Goal: Book appointment/travel/reservation

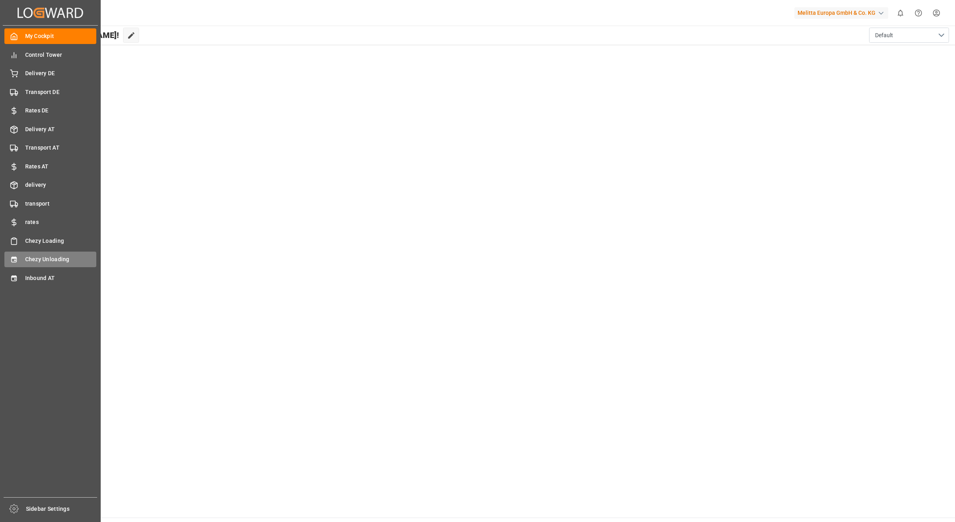
click at [13, 260] on icon at bounding box center [14, 259] width 8 height 8
type input "Chezy Unloading"
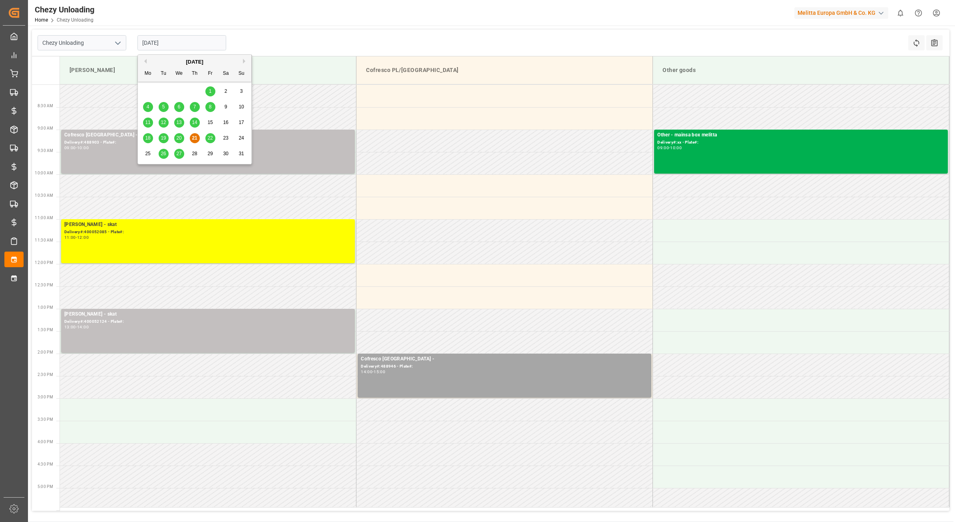
click at [180, 35] on input "[DATE]" at bounding box center [181, 42] width 89 height 15
click at [211, 139] on span "22" at bounding box center [209, 138] width 5 height 6
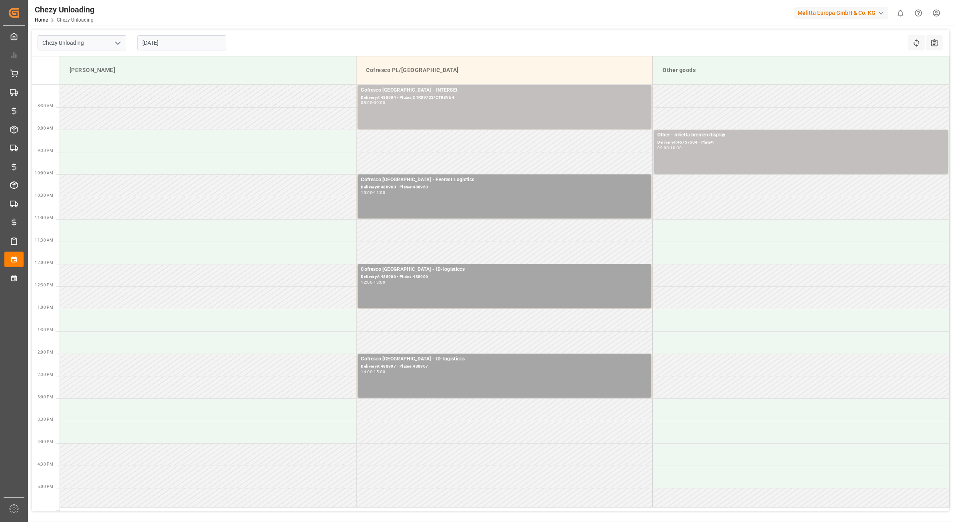
click at [177, 44] on input "[DATE]" at bounding box center [181, 42] width 89 height 15
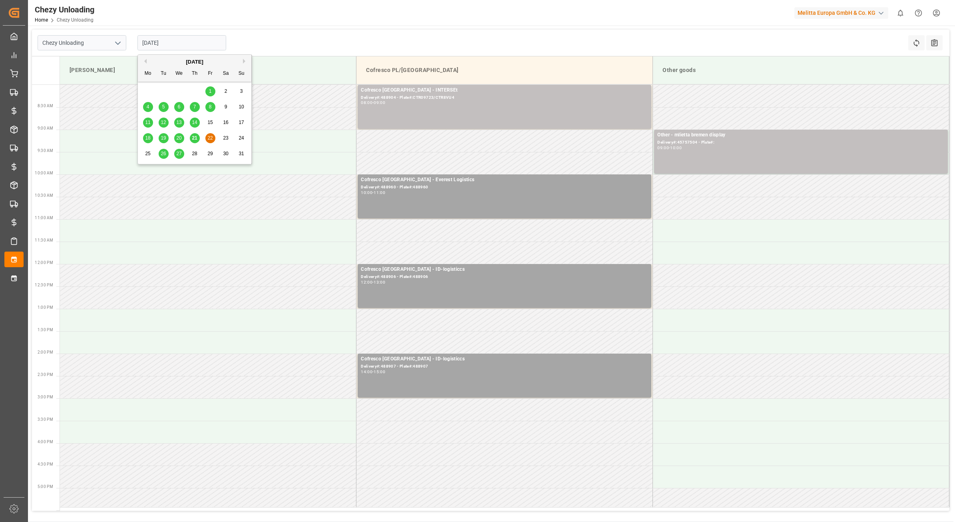
click at [194, 137] on span "21" at bounding box center [194, 138] width 5 height 6
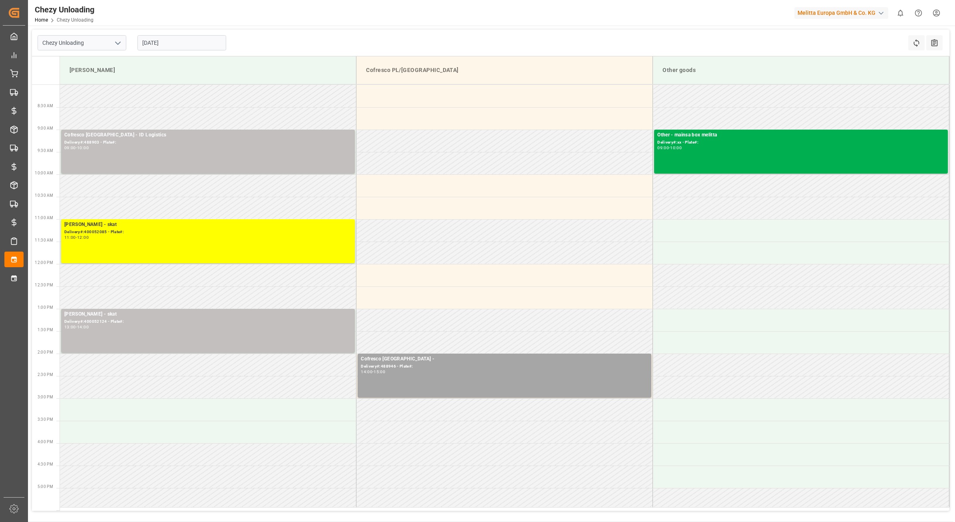
click at [163, 44] on input "[DATE]" at bounding box center [181, 42] width 89 height 15
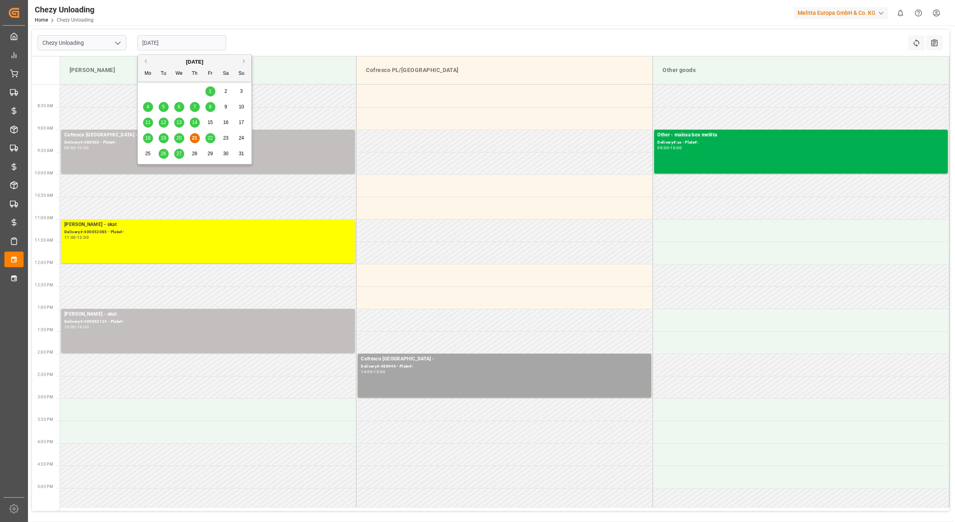
click at [175, 139] on div "20" at bounding box center [179, 139] width 10 height 10
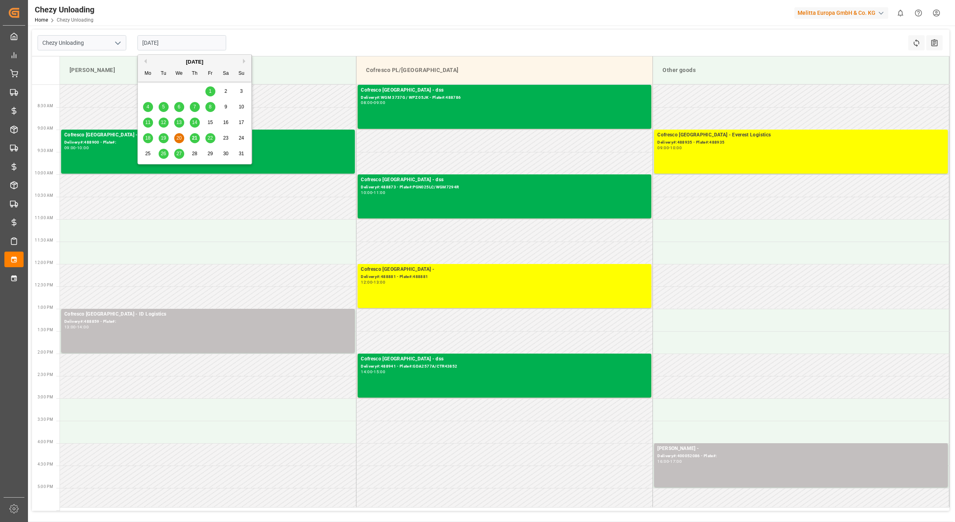
click at [178, 45] on input "[DATE]" at bounding box center [181, 42] width 89 height 15
click at [191, 136] on div "21" at bounding box center [195, 139] width 10 height 10
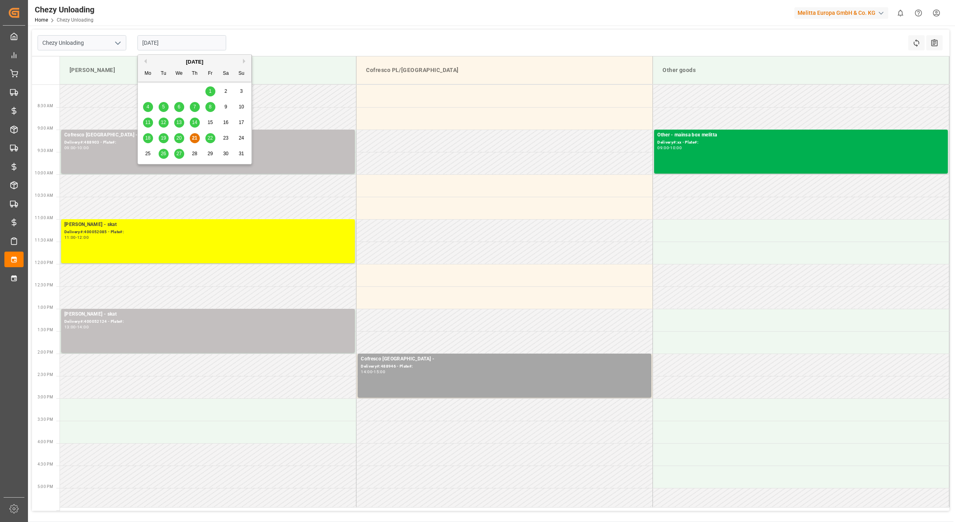
click at [199, 41] on input "[DATE]" at bounding box center [181, 42] width 89 height 15
click at [210, 138] on span "22" at bounding box center [209, 138] width 5 height 6
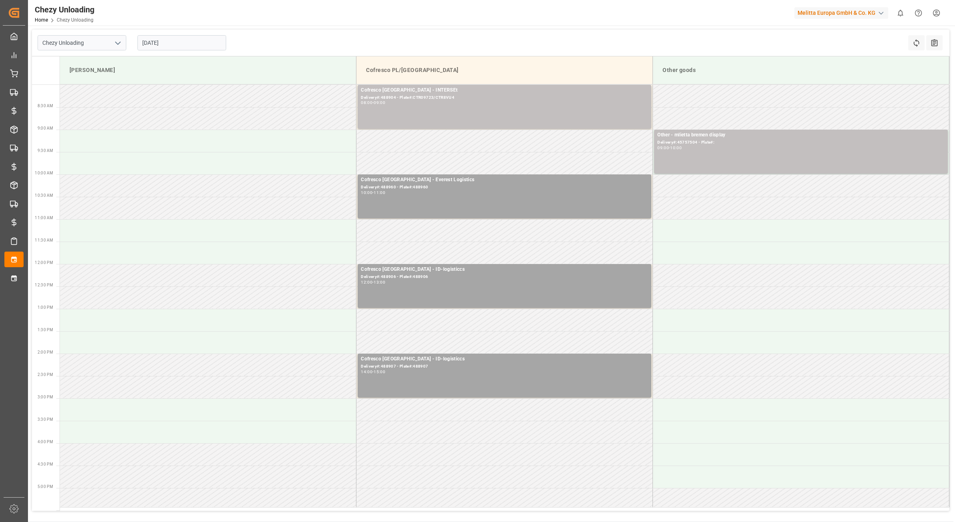
click at [180, 42] on input "[DATE]" at bounding box center [181, 42] width 89 height 15
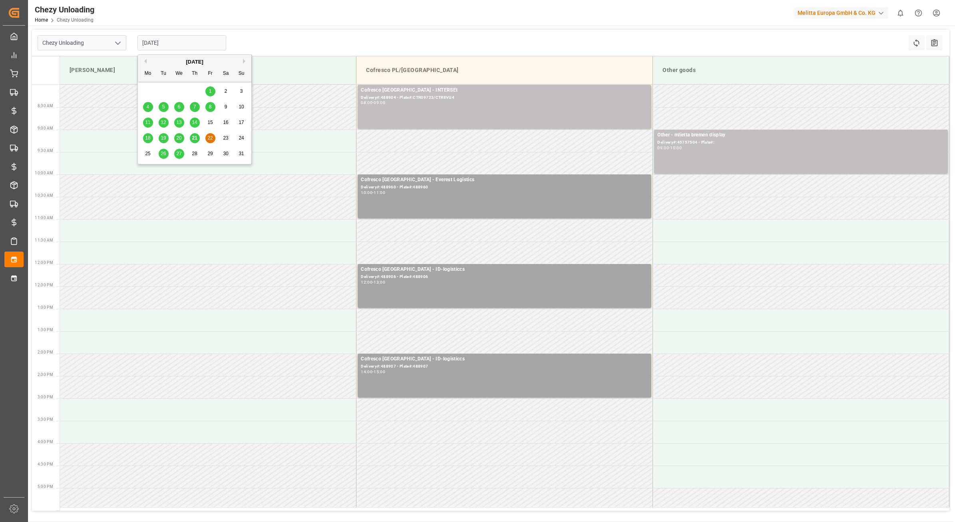
click at [166, 153] on span "26" at bounding box center [163, 154] width 5 height 6
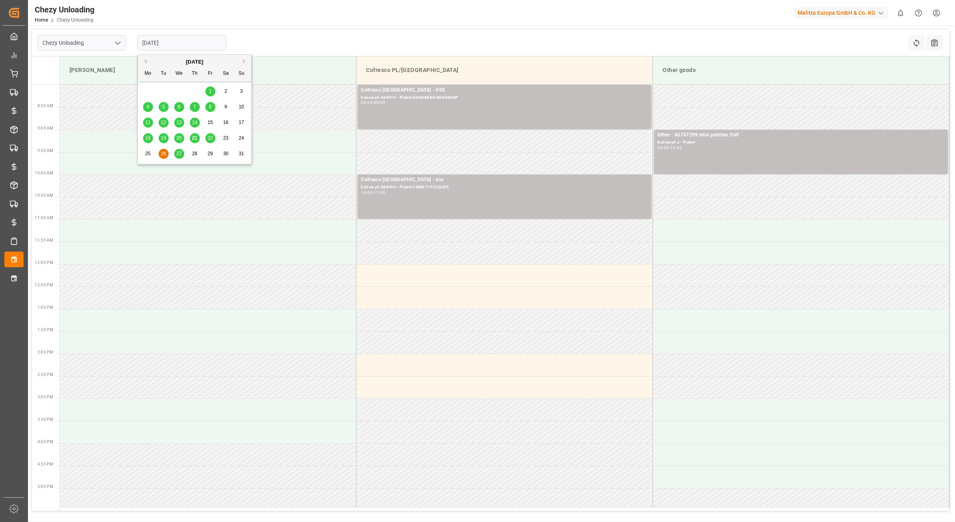
click at [186, 47] on input "[DATE]" at bounding box center [181, 42] width 89 height 15
click at [181, 157] on div "27" at bounding box center [179, 154] width 10 height 10
type input "[DATE]"
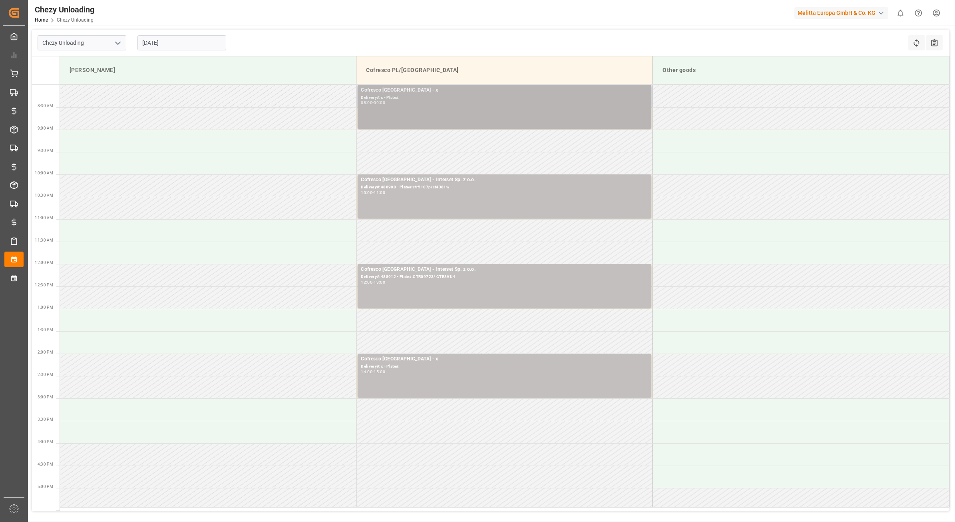
click at [395, 97] on div "Delivery#:x - Plate#:" at bounding box center [504, 97] width 287 height 7
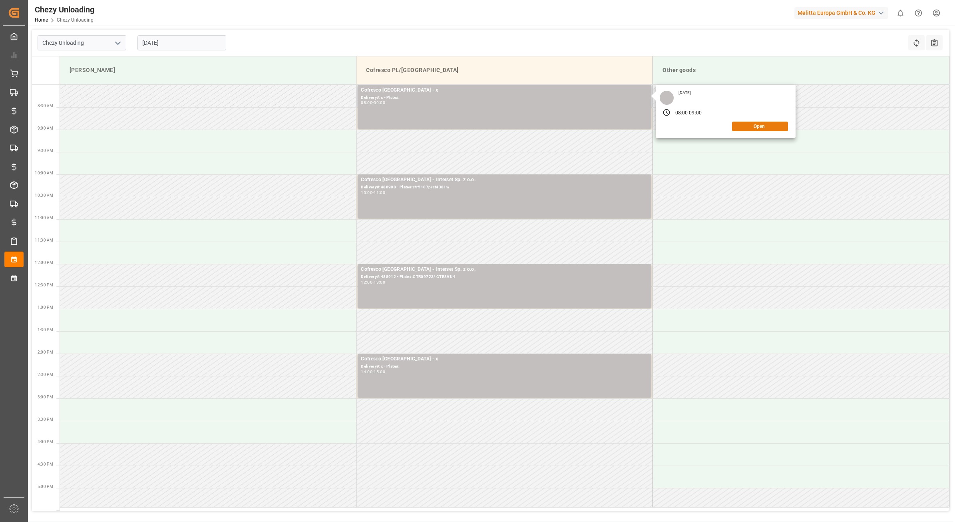
click at [749, 130] on button "Open" at bounding box center [760, 127] width 56 height 10
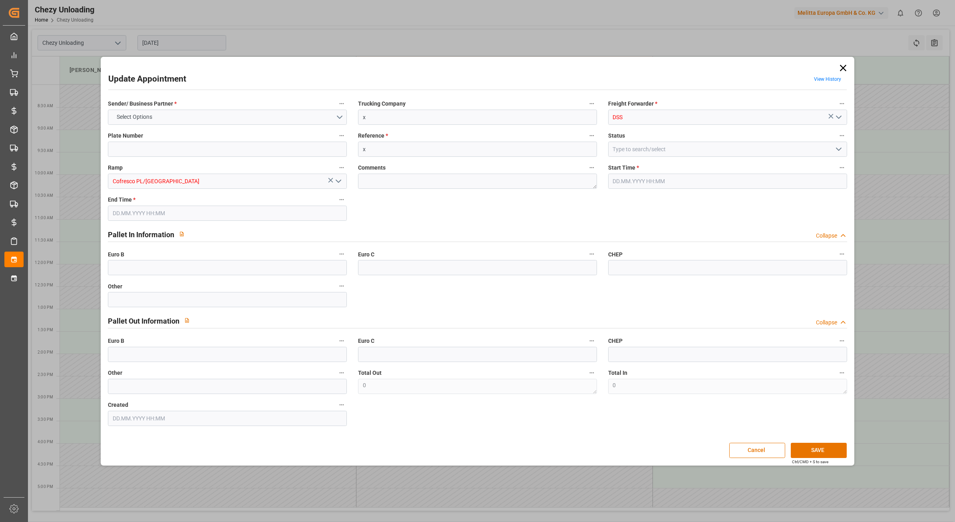
type input "[DATE] 08:00"
type input "[DATE] 09:00"
type input "[DATE] 11:43"
click at [842, 63] on icon at bounding box center [843, 67] width 11 height 11
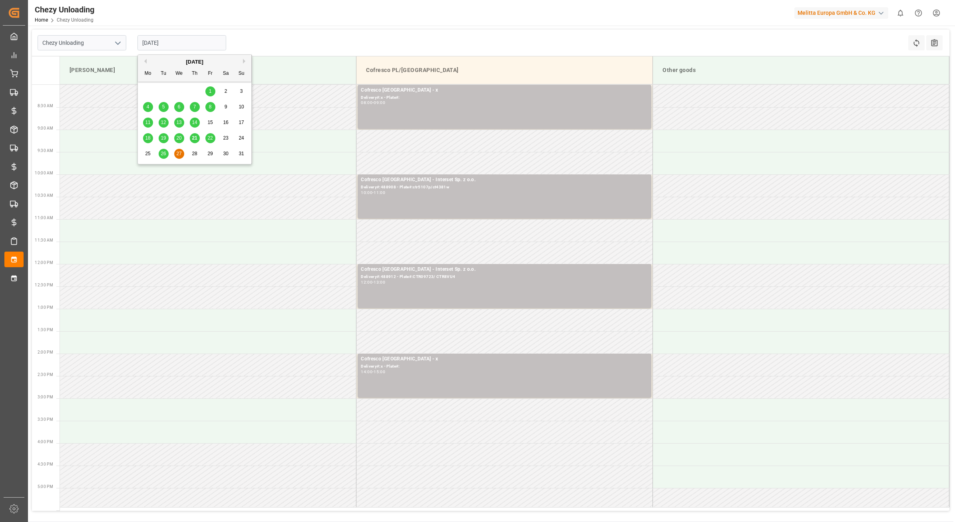
click at [175, 44] on input "[DATE]" at bounding box center [181, 42] width 89 height 15
click at [197, 153] on span "28" at bounding box center [194, 154] width 5 height 6
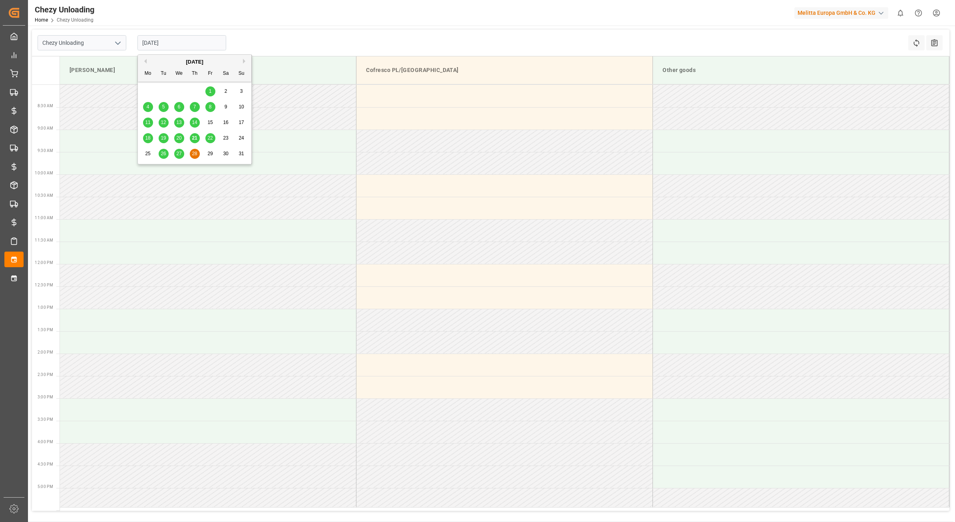
click at [191, 45] on input "[DATE]" at bounding box center [181, 42] width 89 height 15
click at [210, 156] on span "29" at bounding box center [209, 154] width 5 height 6
click at [184, 49] on input "[DATE]" at bounding box center [181, 42] width 89 height 15
click at [186, 152] on div "25 26 27 28 29 30 31" at bounding box center [194, 154] width 109 height 16
click at [191, 152] on div "28" at bounding box center [195, 154] width 10 height 10
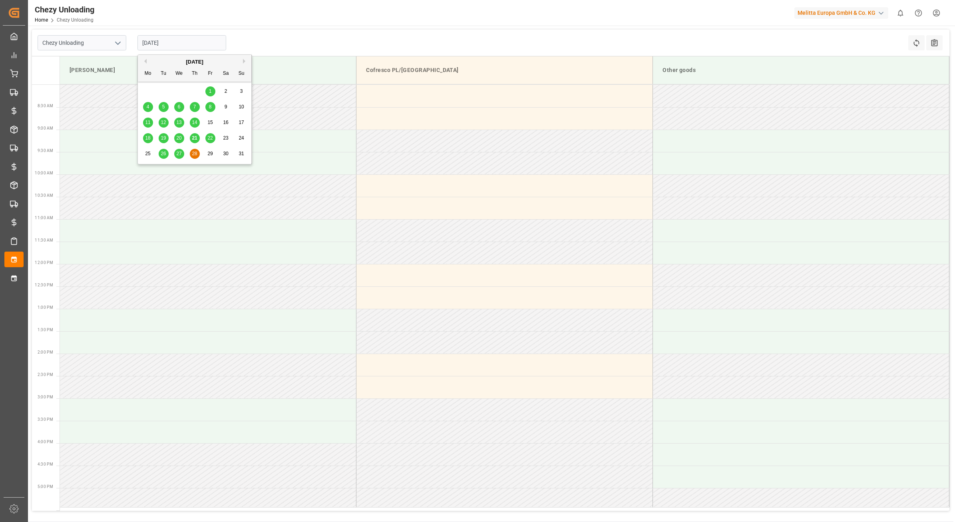
click at [162, 44] on input "[DATE]" at bounding box center [181, 42] width 89 height 15
click at [177, 153] on span "27" at bounding box center [178, 154] width 5 height 6
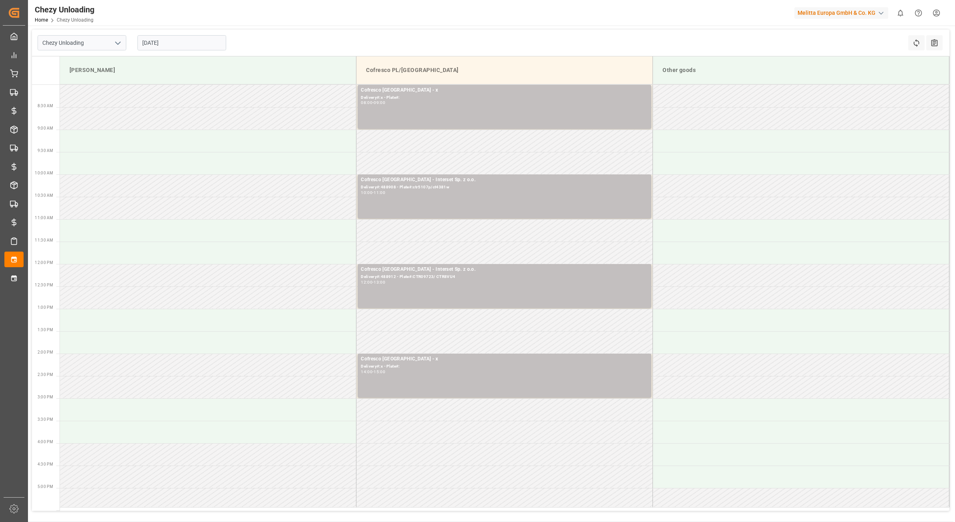
click at [185, 46] on input "[DATE]" at bounding box center [181, 42] width 89 height 15
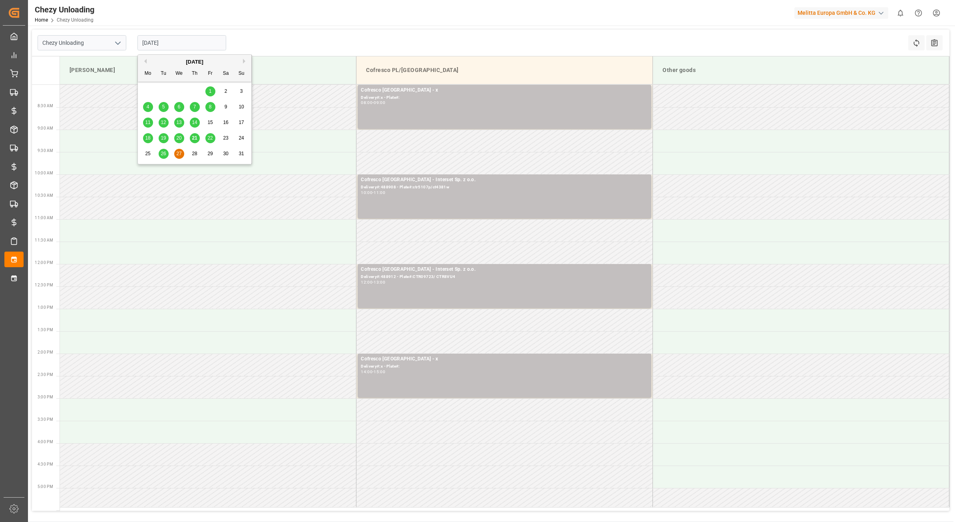
click at [164, 153] on span "26" at bounding box center [163, 154] width 5 height 6
type input "[DATE]"
